Goal: Task Accomplishment & Management: Manage account settings

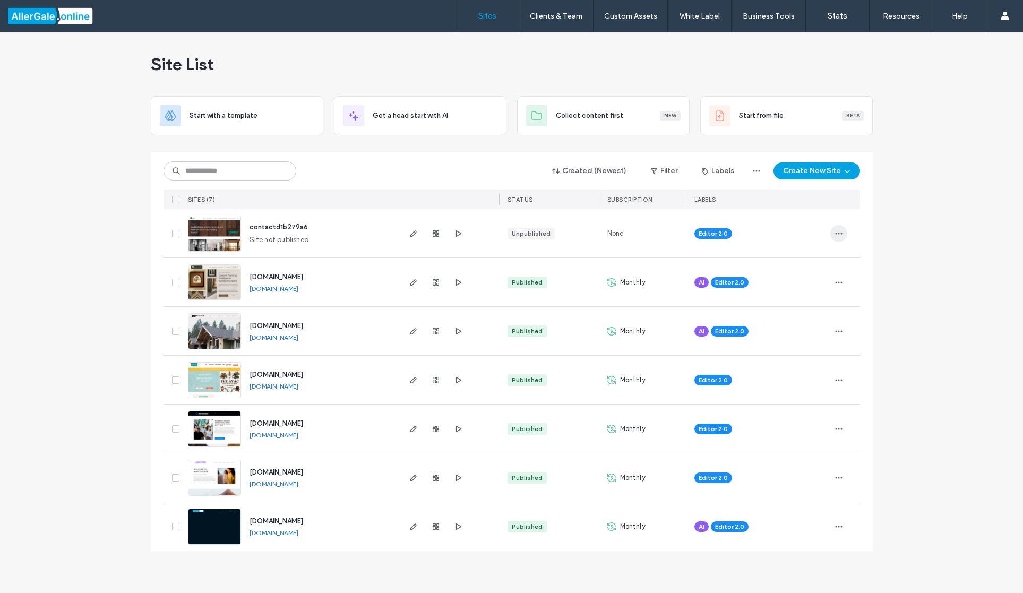
click at [838, 232] on use "button" at bounding box center [838, 233] width 7 height 2
click at [808, 300] on span "Save as Template" at bounding box center [801, 301] width 58 height 11
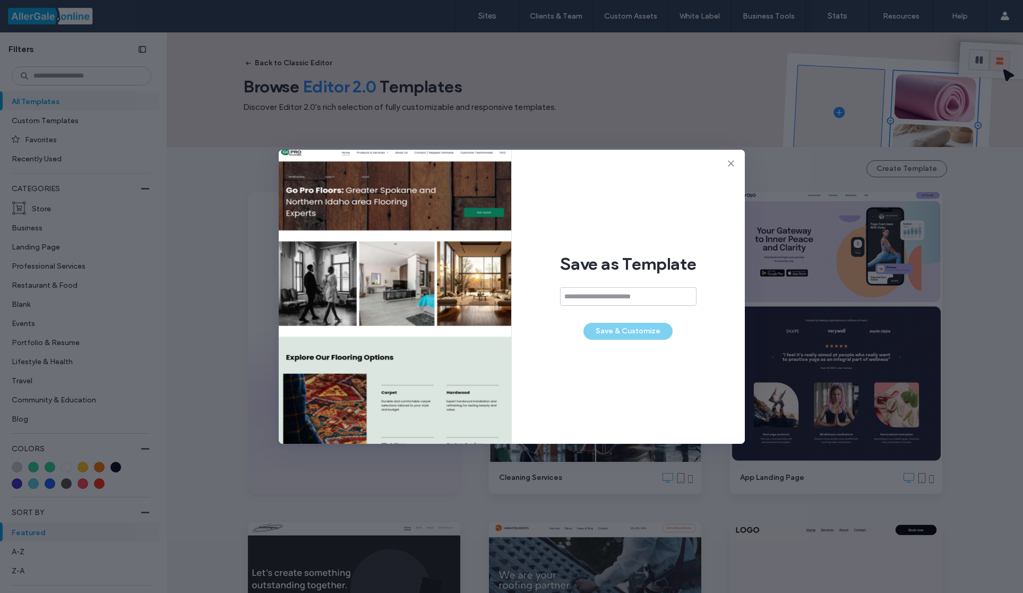
click at [626, 296] on input at bounding box center [628, 296] width 136 height 19
type input "**********"
click at [646, 330] on button "Save & Customize" at bounding box center [627, 331] width 89 height 17
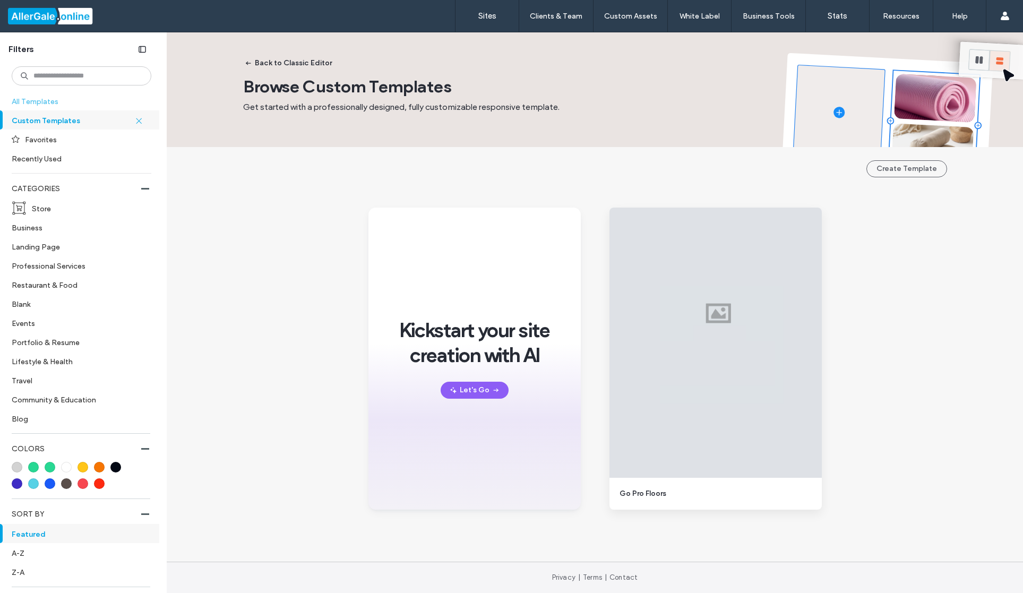
click at [47, 101] on label "All Templates" at bounding box center [80, 101] width 137 height 19
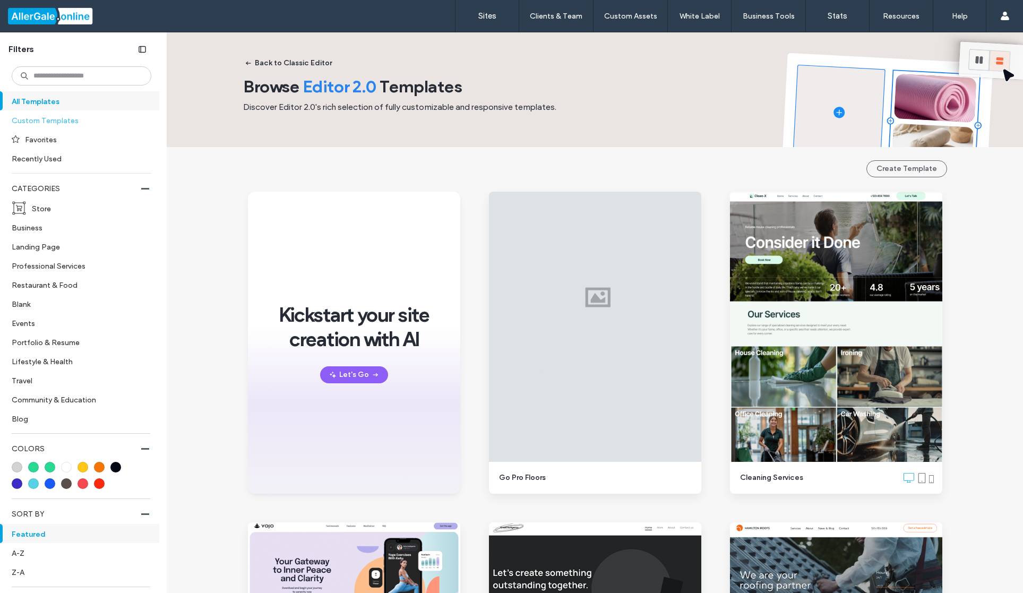
click at [49, 120] on label "Custom Templates" at bounding box center [77, 120] width 131 height 19
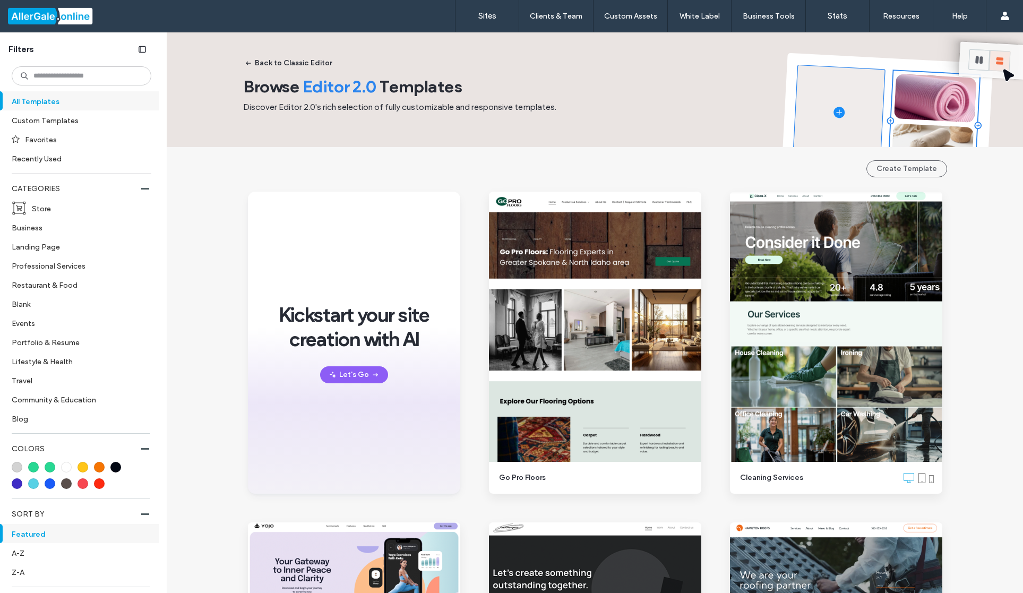
click at [58, 14] on div at bounding box center [68, 15] width 120 height 17
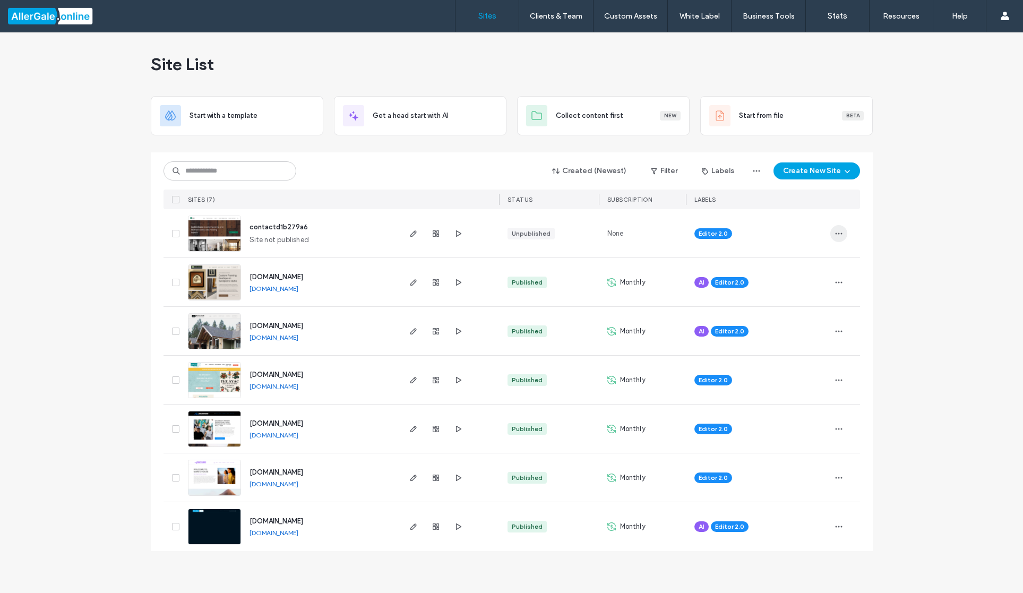
click at [840, 233] on use "button" at bounding box center [838, 233] width 7 height 2
click at [791, 368] on span "Delete Site" at bounding box center [790, 368] width 36 height 11
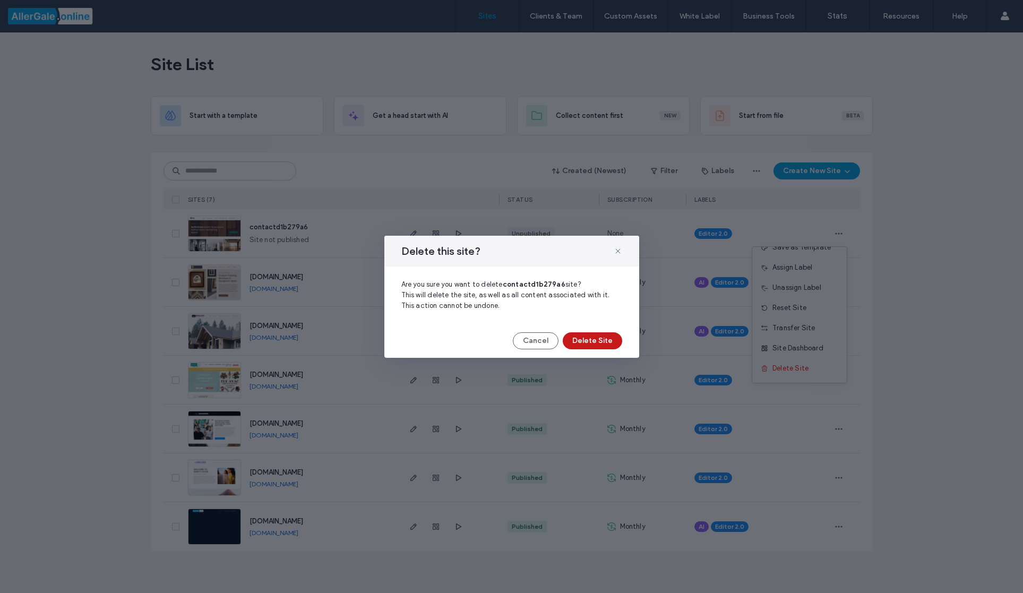
click at [608, 340] on button "Delete Site" at bounding box center [592, 340] width 59 height 17
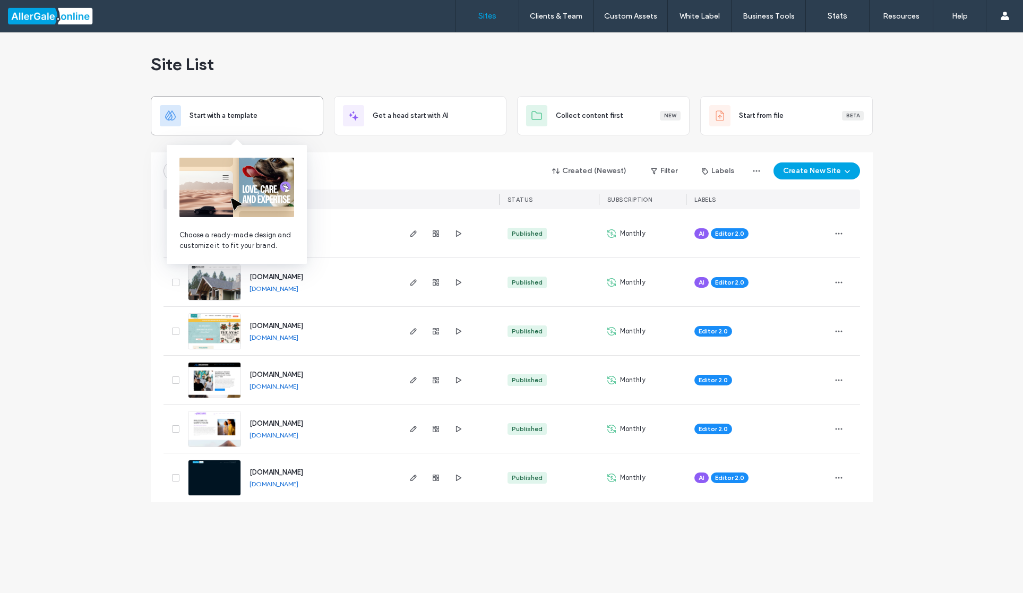
click at [244, 109] on div "Start with a template" at bounding box center [237, 115] width 154 height 21
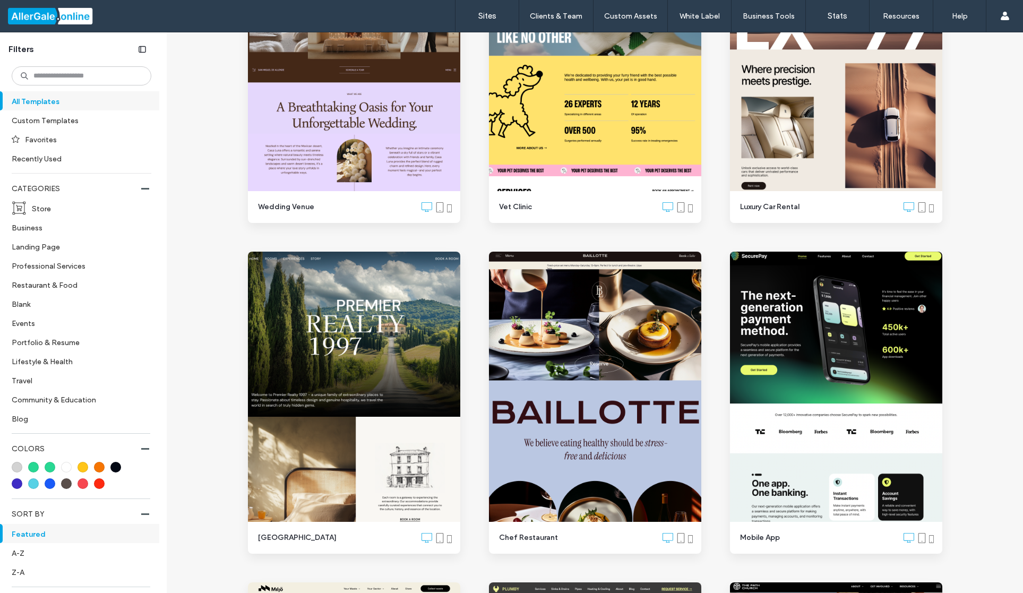
scroll to position [1312, 0]
